Goal: Task Accomplishment & Management: Manage account settings

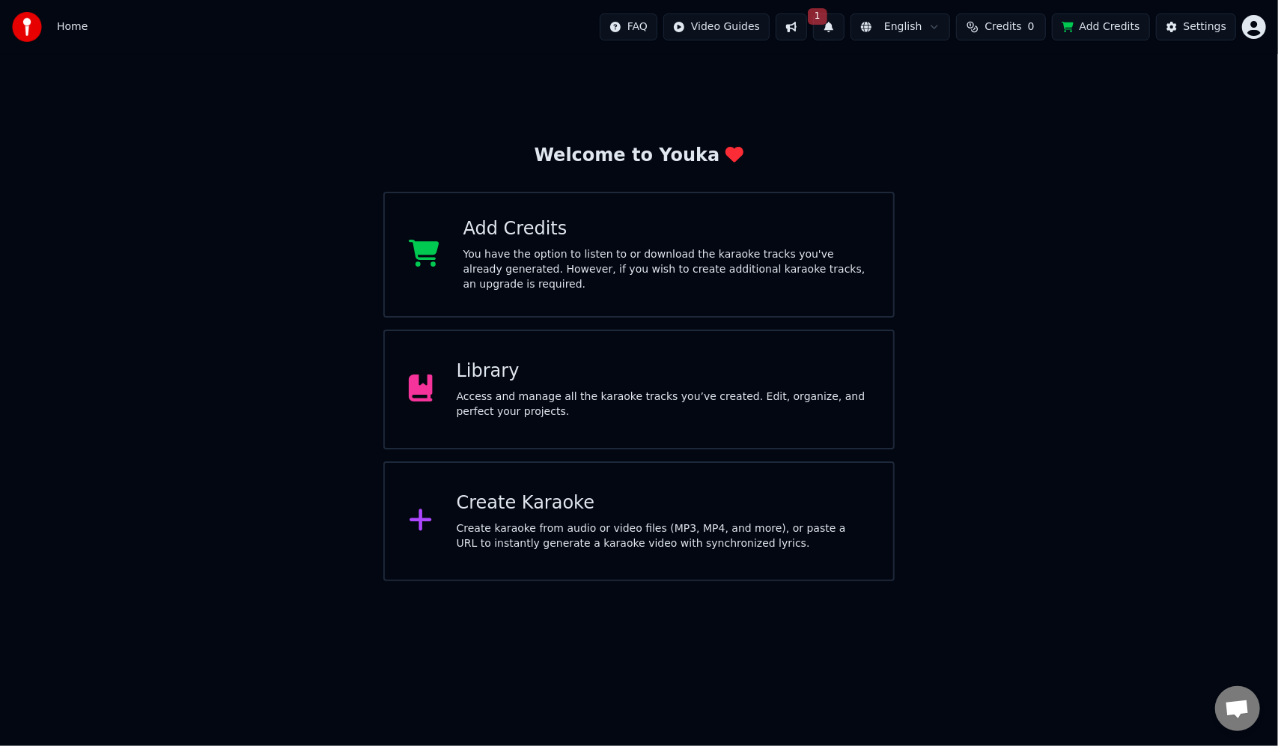
click at [827, 13] on span "1" at bounding box center [817, 16] width 19 height 16
click at [921, 66] on div "Update is ready Click the button to update Update" at bounding box center [846, 74] width 288 height 48
click at [952, 75] on button "Update" at bounding box center [951, 74] width 64 height 27
click at [476, 381] on div "Library" at bounding box center [663, 371] width 413 height 24
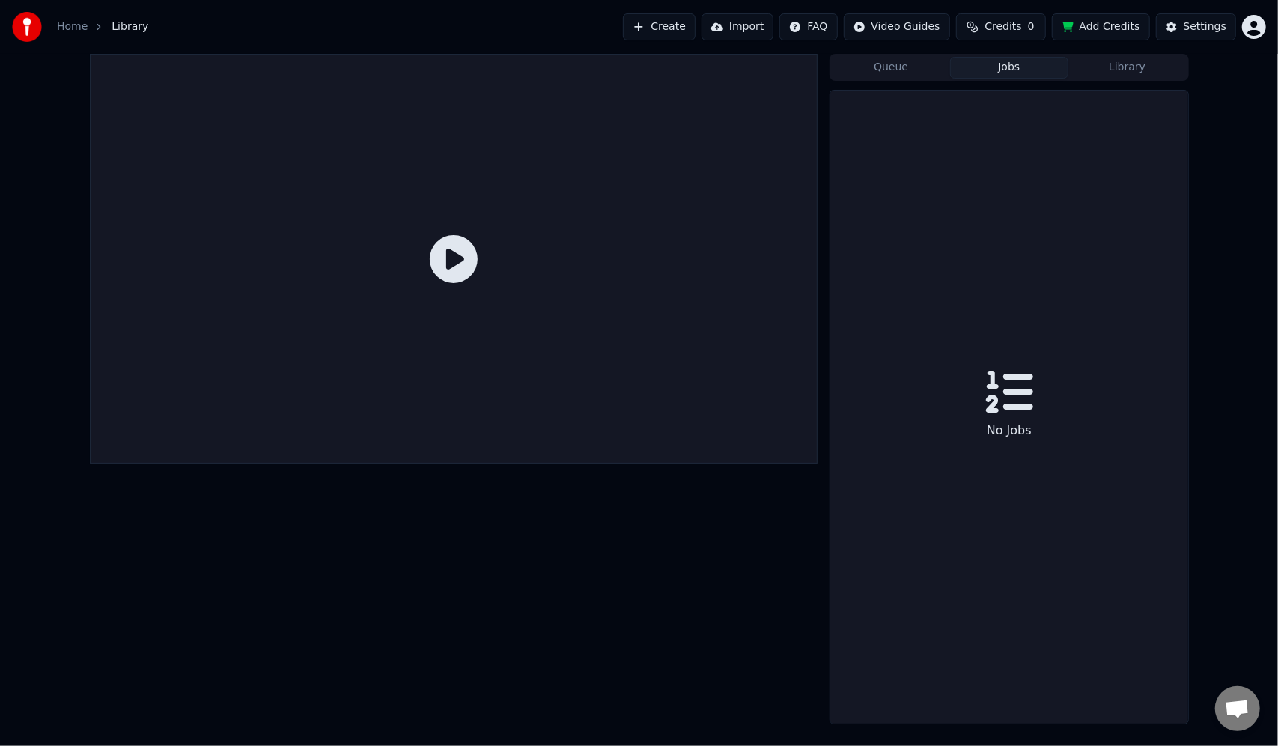
click at [1000, 69] on button "Jobs" at bounding box center [1009, 68] width 118 height 22
click at [901, 64] on button "Queue" at bounding box center [891, 68] width 118 height 22
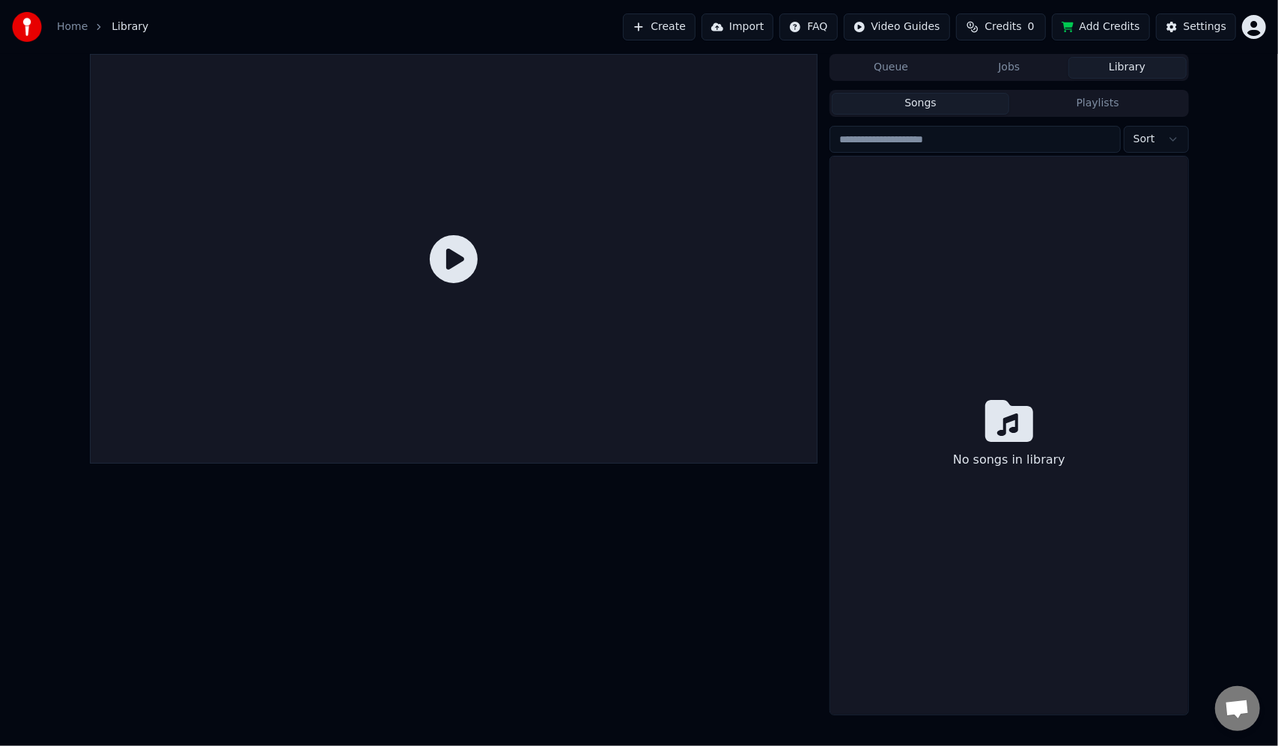
click at [1141, 65] on button "Library" at bounding box center [1127, 68] width 118 height 22
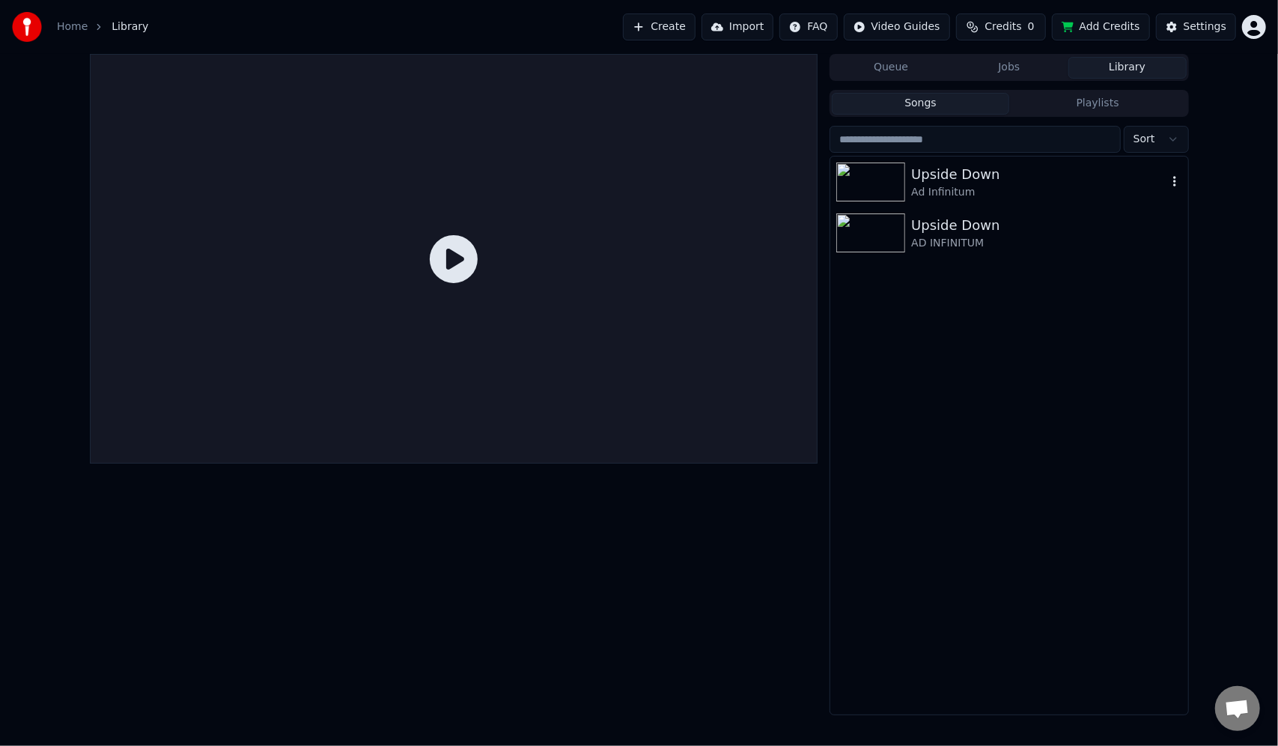
click at [973, 183] on div "Upside Down" at bounding box center [1038, 174] width 255 height 21
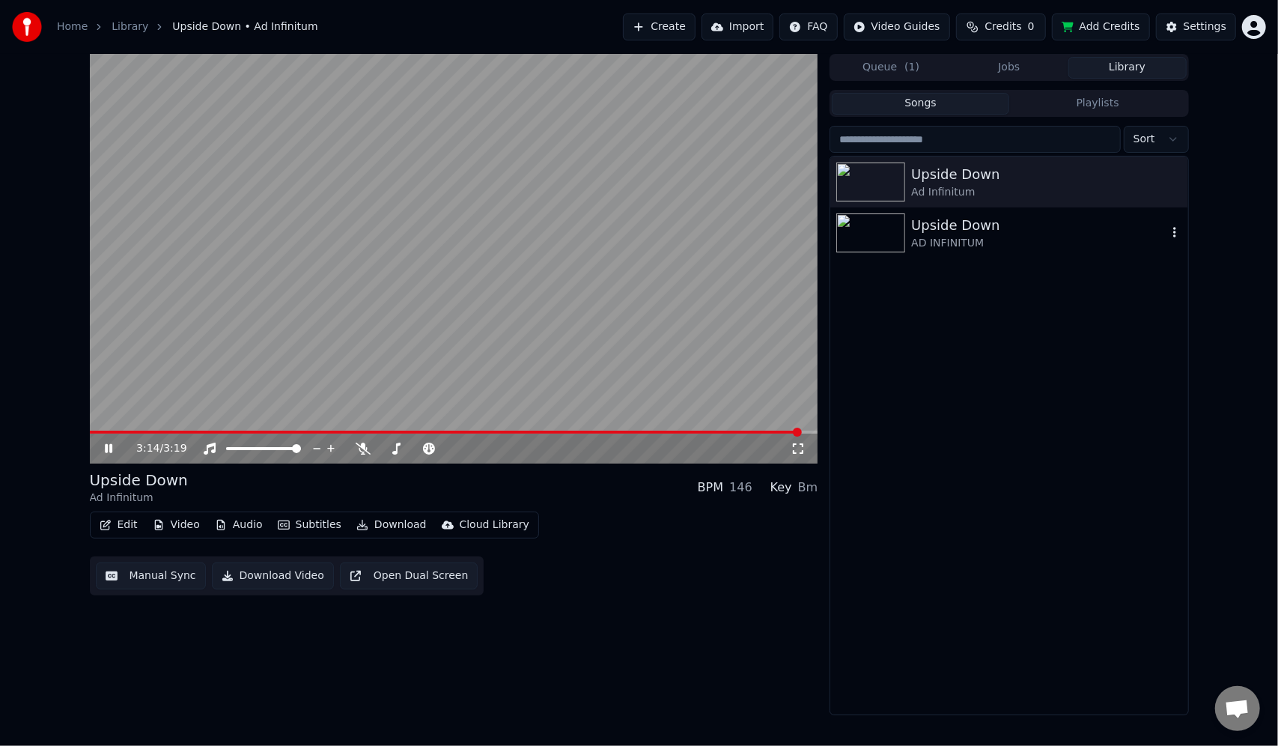
click at [996, 232] on div "Upside Down" at bounding box center [1038, 225] width 255 height 21
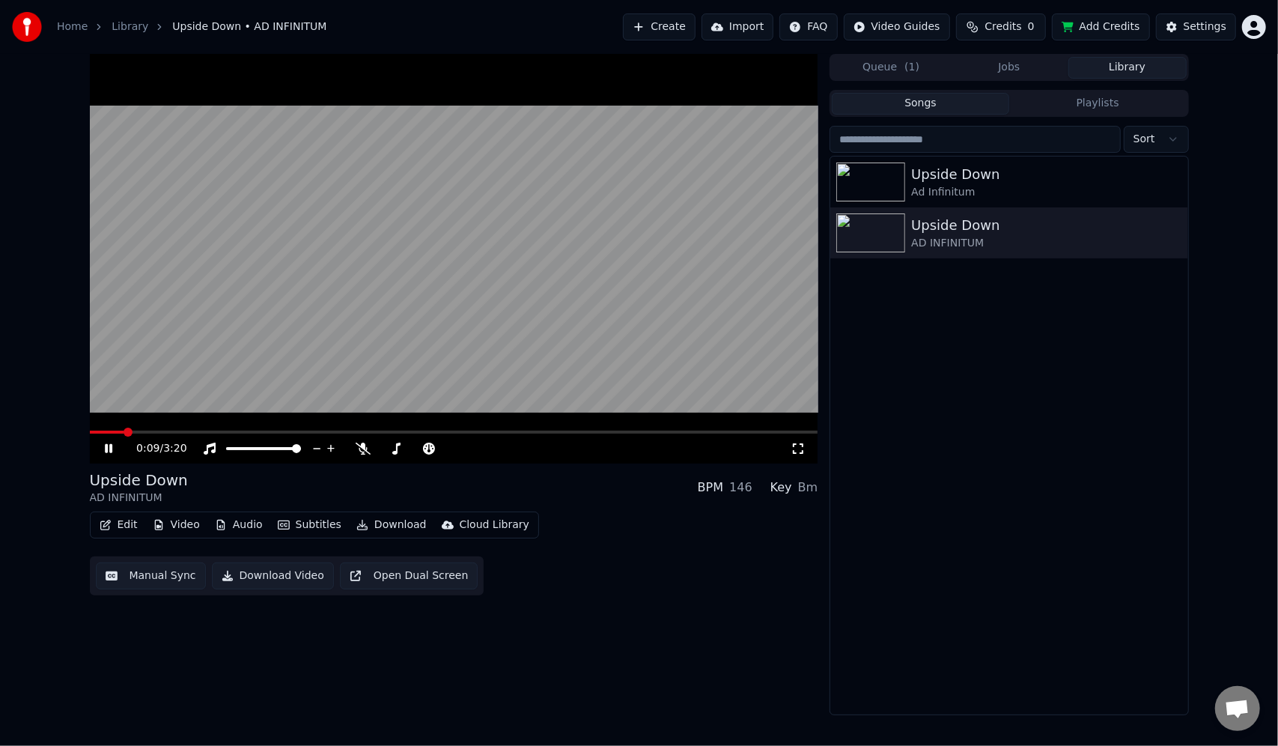
click at [1260, 29] on html "Home Library Upside Down • AD INFINITUM Create Import FAQ Video Guides Credits …" at bounding box center [639, 373] width 1278 height 746
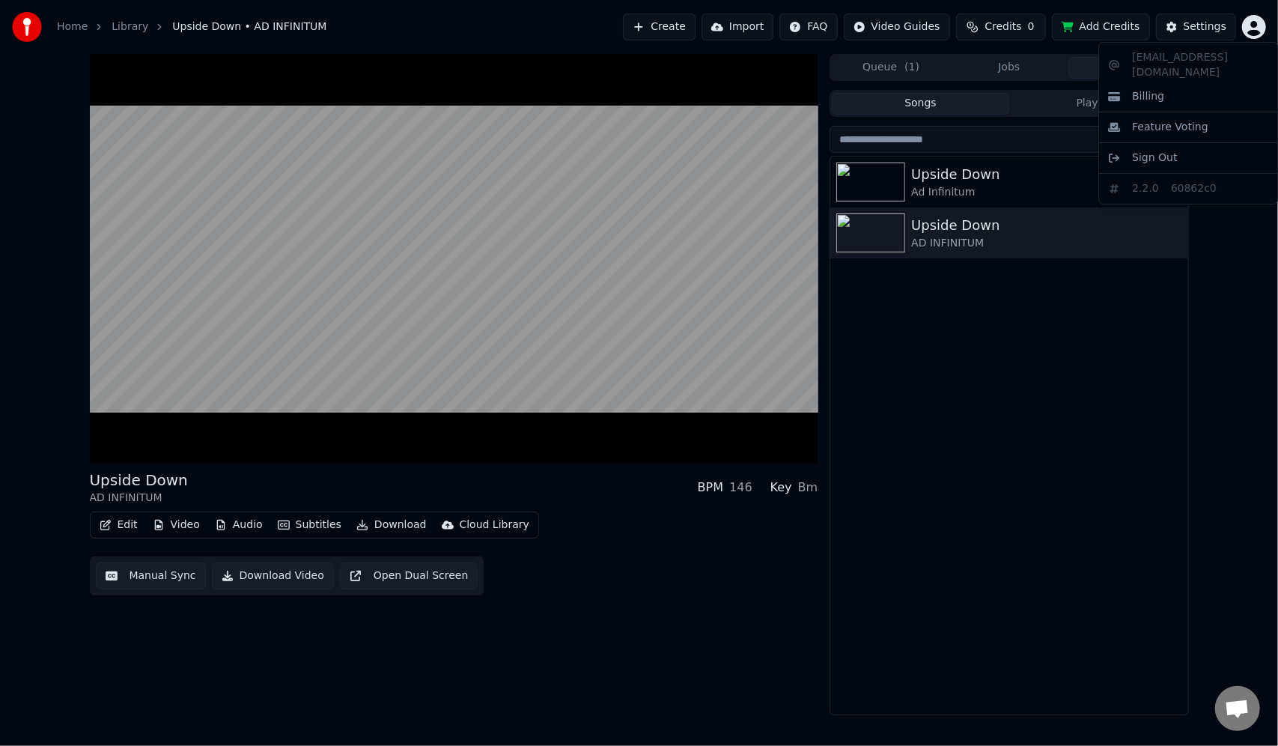
click at [1260, 29] on html "Home Library Upside Down • AD INFINITUM Create Import FAQ Video Guides Credits …" at bounding box center [639, 373] width 1278 height 746
click at [1030, 174] on div "Upside Down" at bounding box center [1038, 174] width 255 height 21
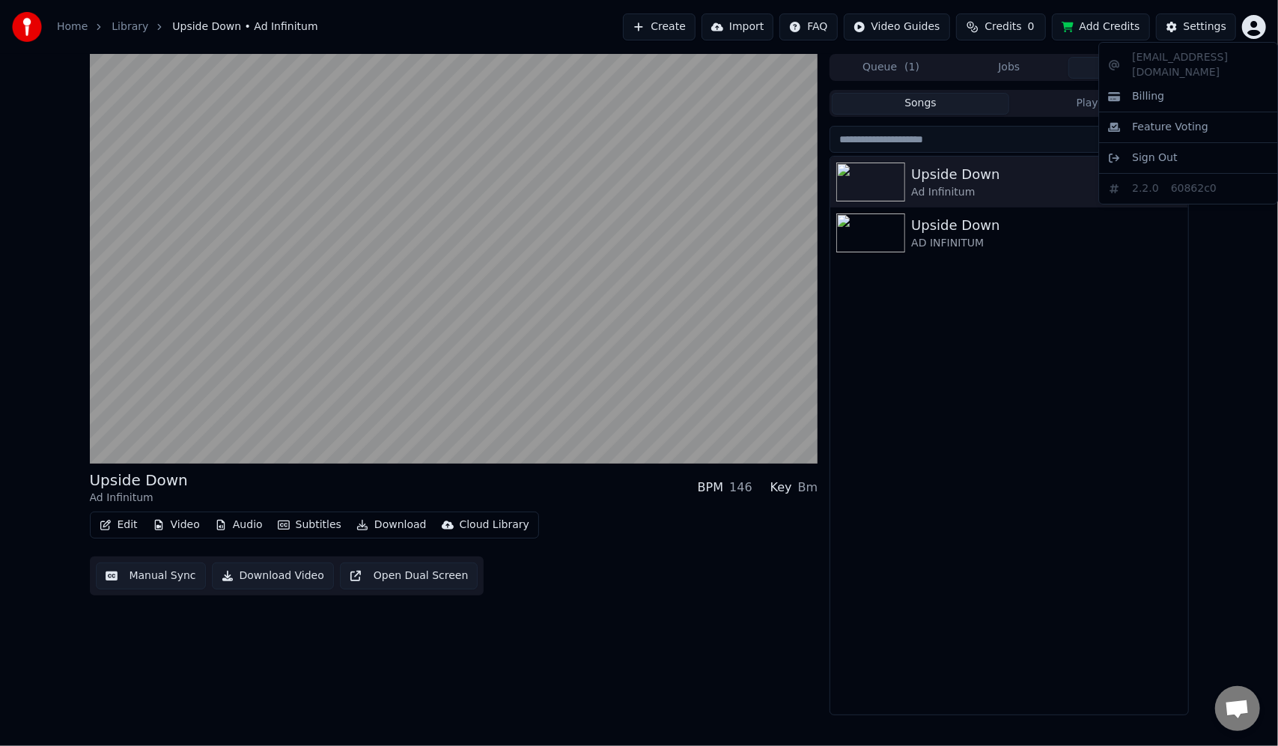
click at [1252, 25] on html "Home Library Upside Down • Ad Infinitum Create Import FAQ Video Guides Credits …" at bounding box center [639, 373] width 1278 height 746
click at [1159, 151] on span "Sign Out" at bounding box center [1154, 158] width 45 height 15
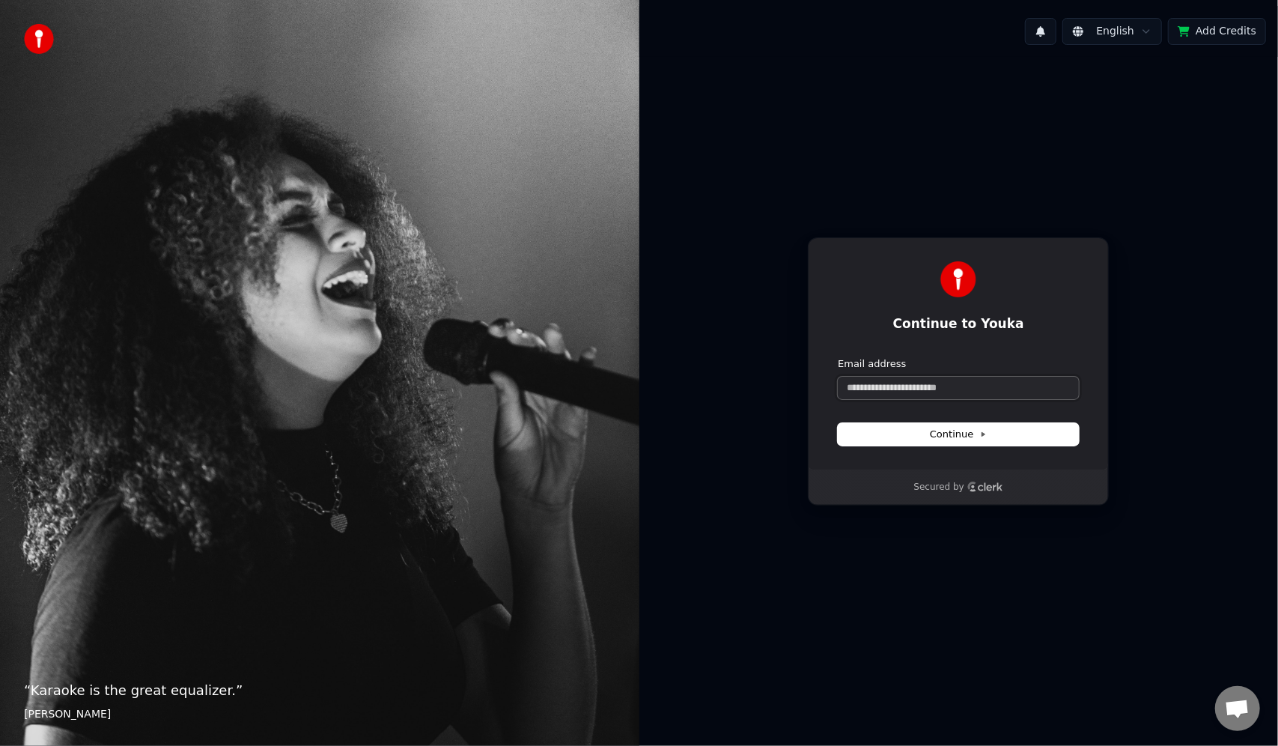
click at [912, 392] on input "Email address" at bounding box center [958, 388] width 241 height 22
click at [917, 388] on input "Email address" at bounding box center [958, 388] width 241 height 22
drag, startPoint x: 955, startPoint y: 267, endPoint x: 938, endPoint y: 262, distance: 17.1
click at [955, 267] on img at bounding box center [958, 279] width 36 height 36
click at [981, 428] on span "Continue" at bounding box center [958, 434] width 57 height 13
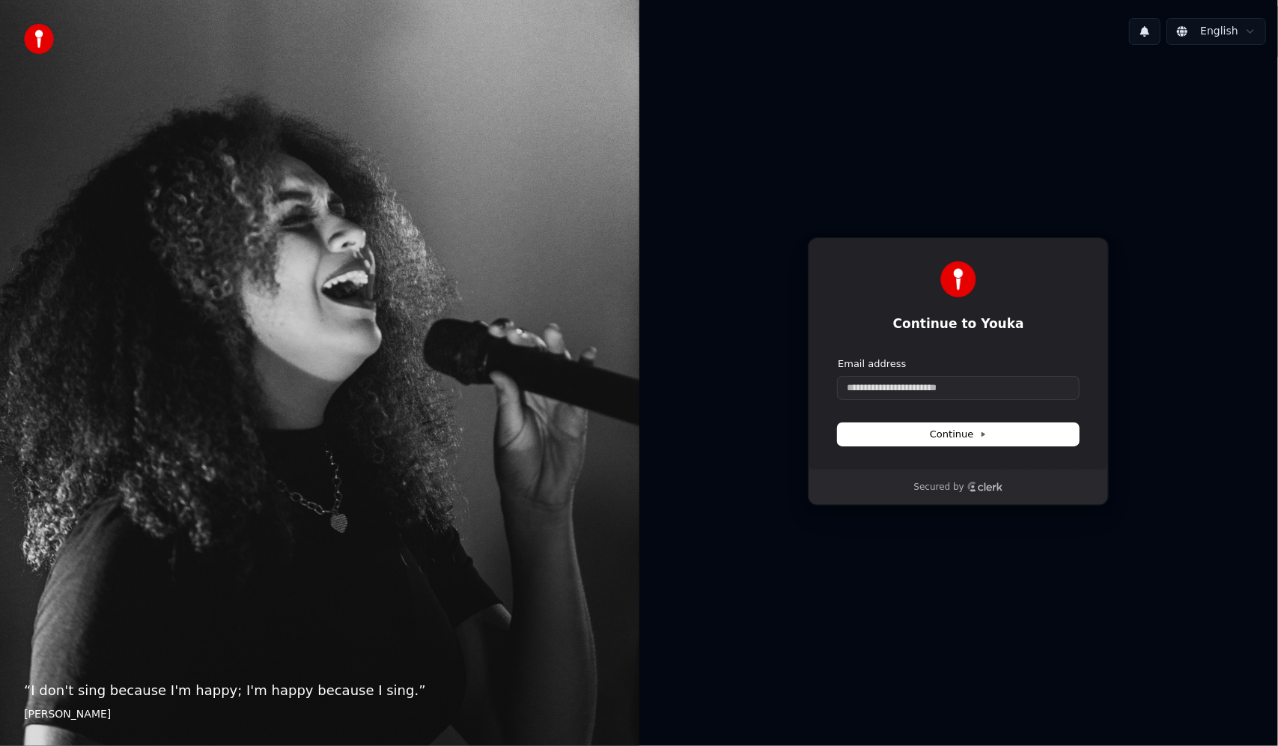
click at [1149, 36] on button at bounding box center [1144, 31] width 31 height 27
drag, startPoint x: 1152, startPoint y: 29, endPoint x: 1140, endPoint y: 38, distance: 14.4
click at [1152, 30] on button at bounding box center [1144, 31] width 31 height 27
click at [984, 431] on icon at bounding box center [982, 434] width 7 height 7
click at [1002, 386] on input "Email address" at bounding box center [958, 388] width 241 height 22
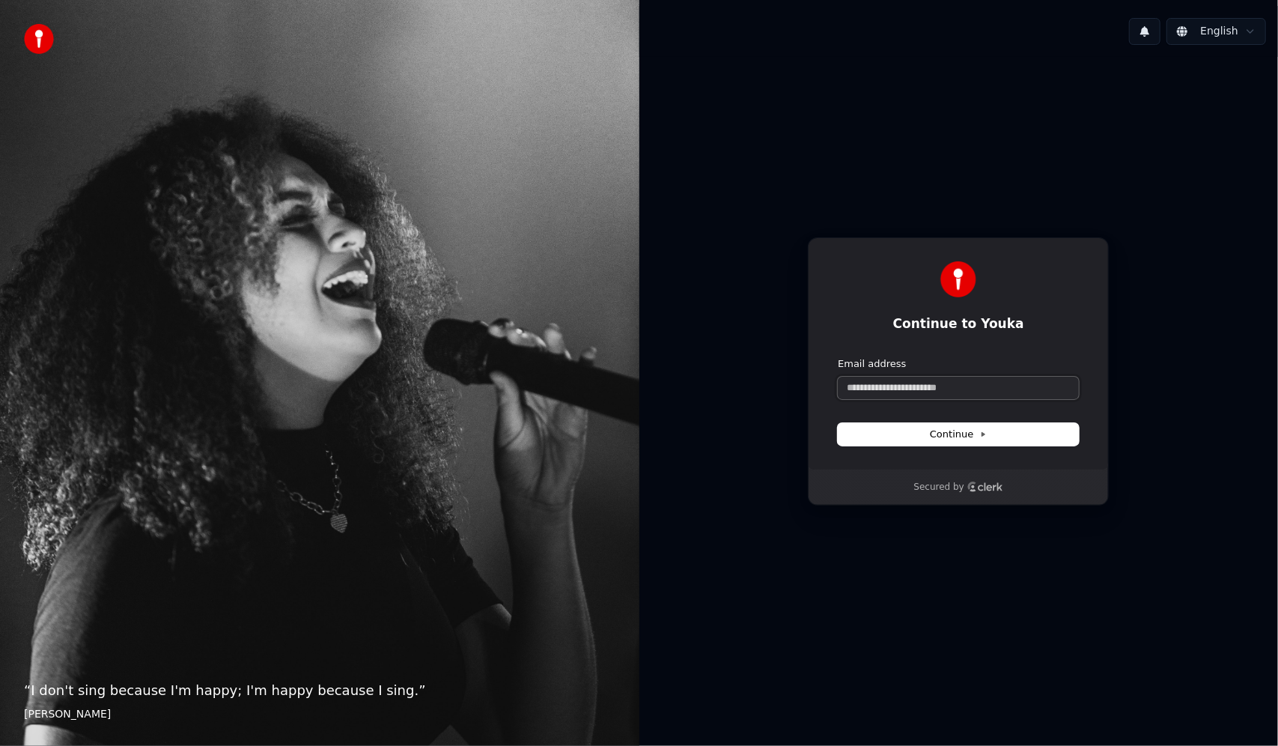
click at [934, 387] on input "Email address" at bounding box center [958, 388] width 241 height 22
click at [927, 427] on button "Continue" at bounding box center [958, 434] width 241 height 22
type input "**********"
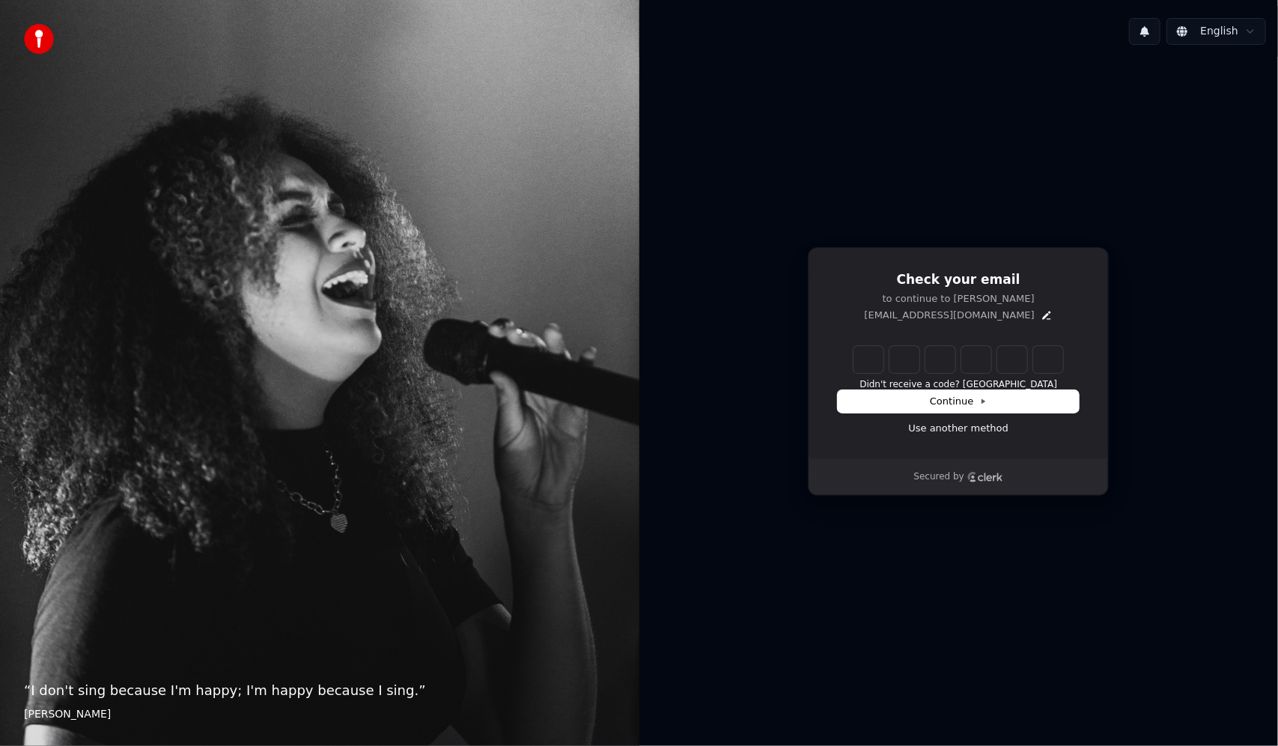
click at [879, 362] on input "Enter verification code" at bounding box center [959, 359] width 210 height 27
type input "******"
